Goal: Find specific page/section: Find specific page/section

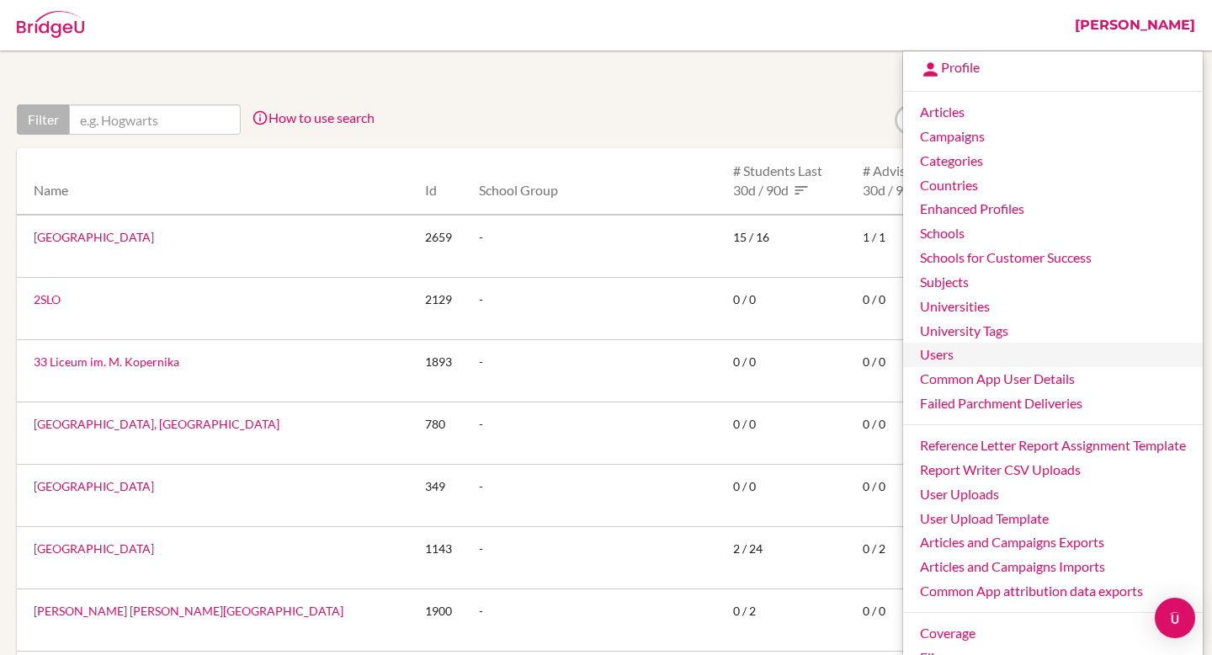
click at [930, 359] on link "Users" at bounding box center [1053, 355] width 300 height 24
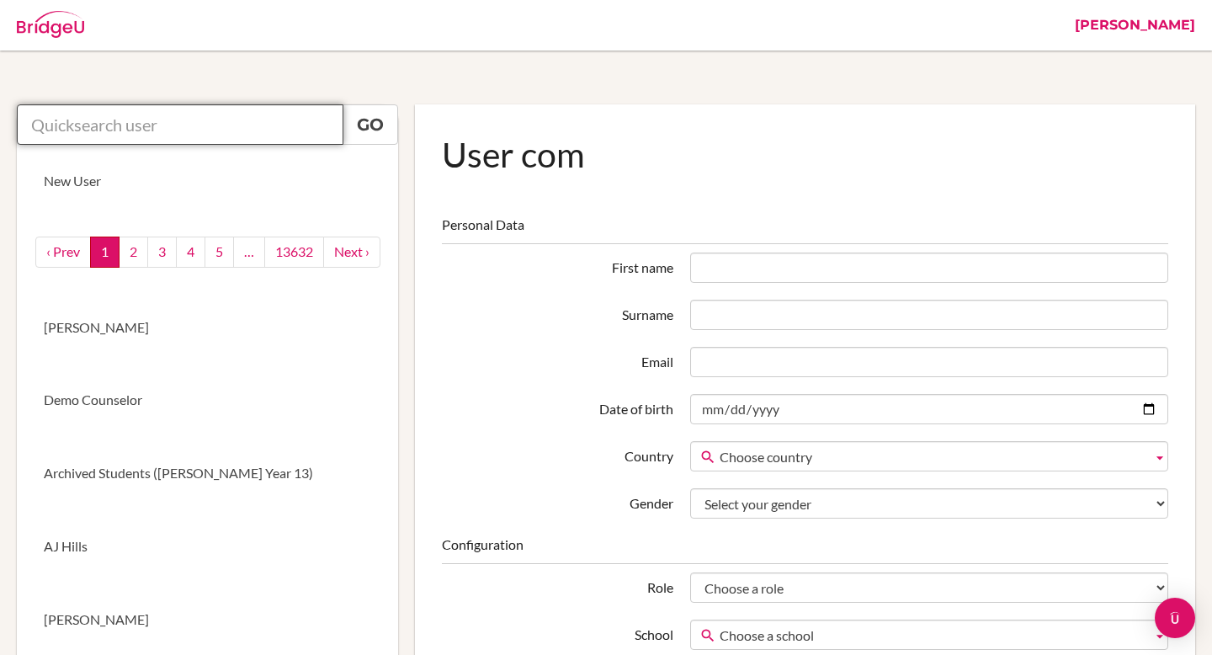
click at [212, 136] on input "text" at bounding box center [180, 124] width 327 height 40
paste input "https://cialfo.atlassian.net/browse/CX-8904"
type input "https://cialfo.atlassian.net/browse/CX-8904"
click at [162, 121] on input "text" at bounding box center [180, 124] width 327 height 40
paste input "tmalone@clarku.edu"
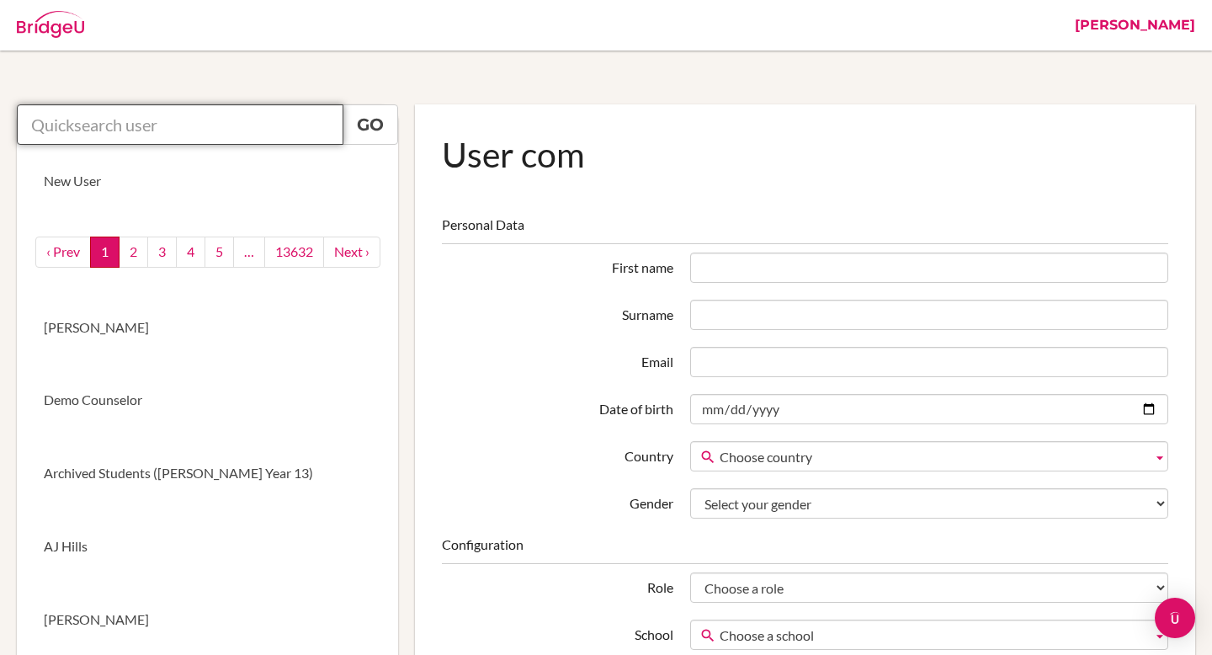
type input "tmalone@clarku.edu"
click at [293, 128] on input "tmalone@clarku.edu" at bounding box center [180, 124] width 327 height 40
paste input "tmalone@clarku.edu"
type input "tmalone@clarku.edu"
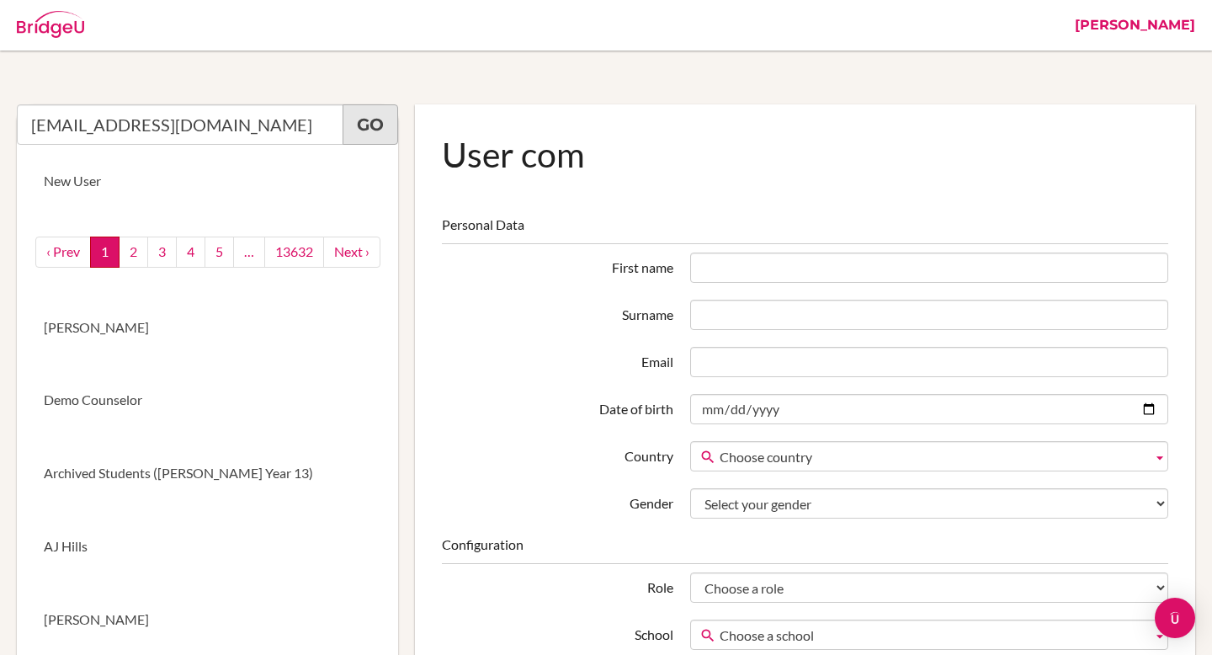
click at [374, 120] on link "Go" at bounding box center [371, 124] width 56 height 40
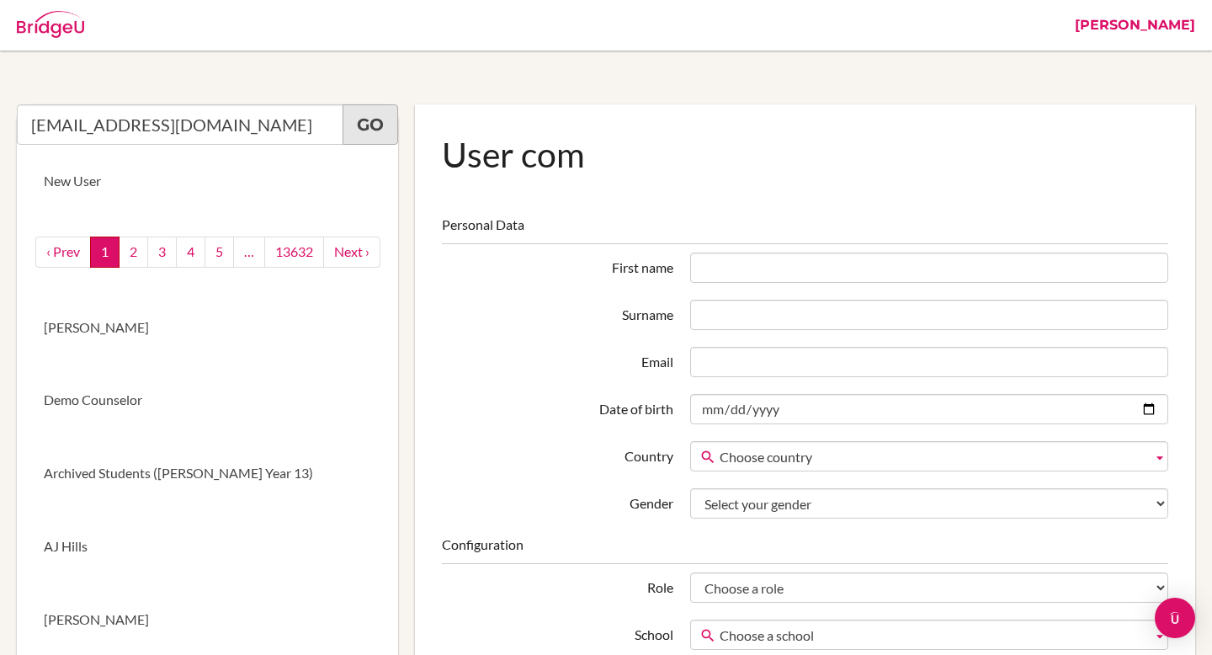
click at [374, 120] on link "Go" at bounding box center [371, 124] width 56 height 40
